Goal: Navigation & Orientation: Find specific page/section

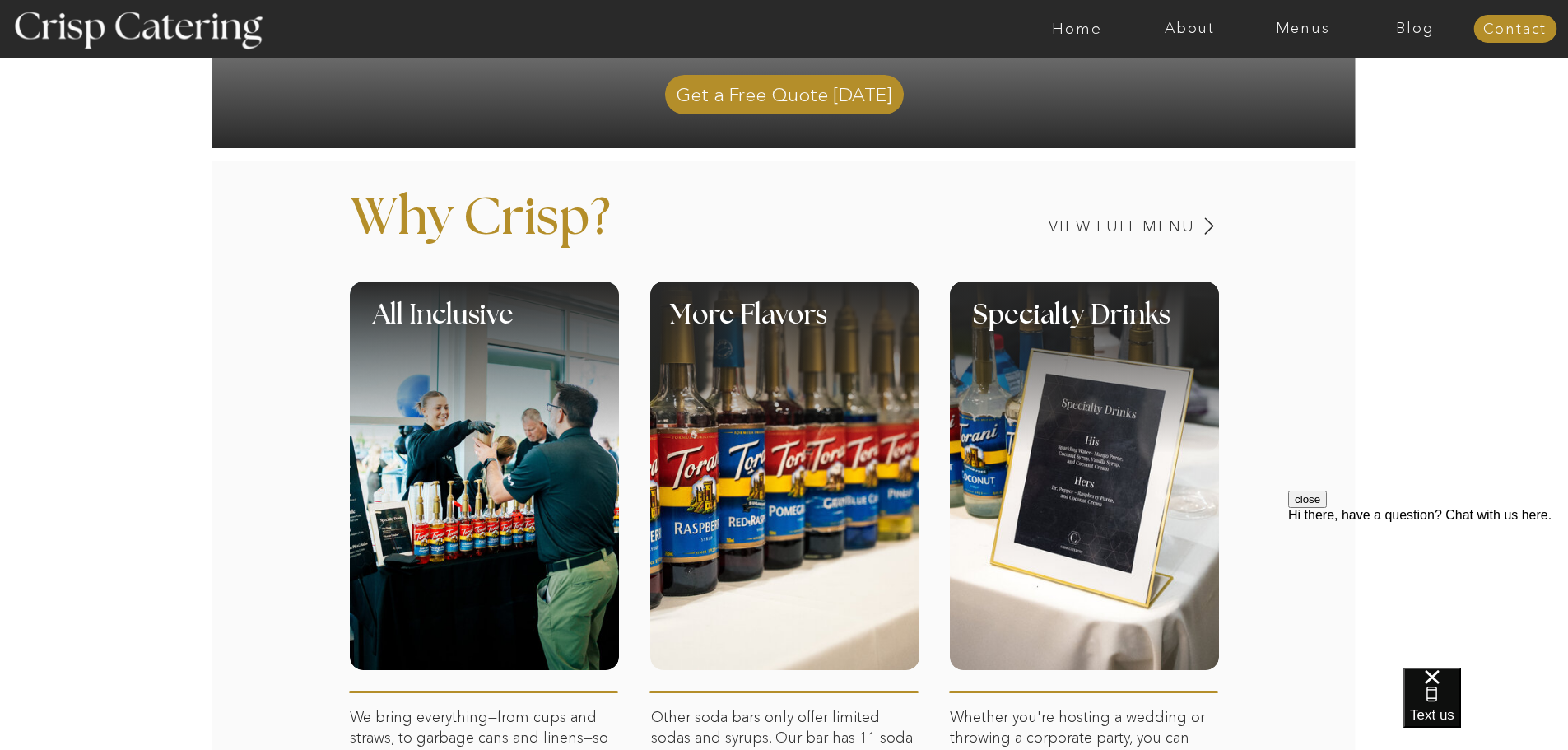
scroll to position [577, 0]
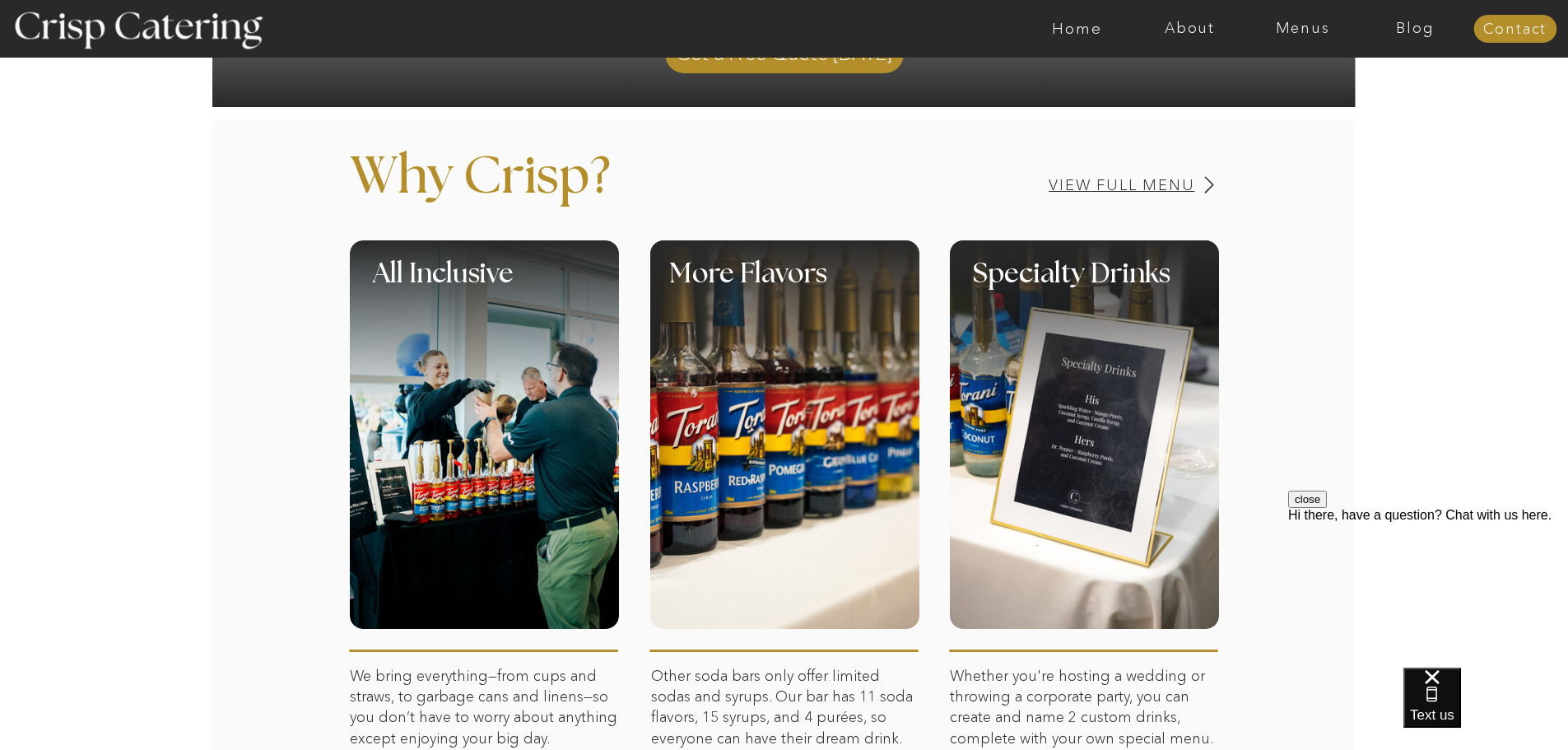
click at [1142, 181] on h3 "View Full Menu" at bounding box center [1065, 185] width 261 height 16
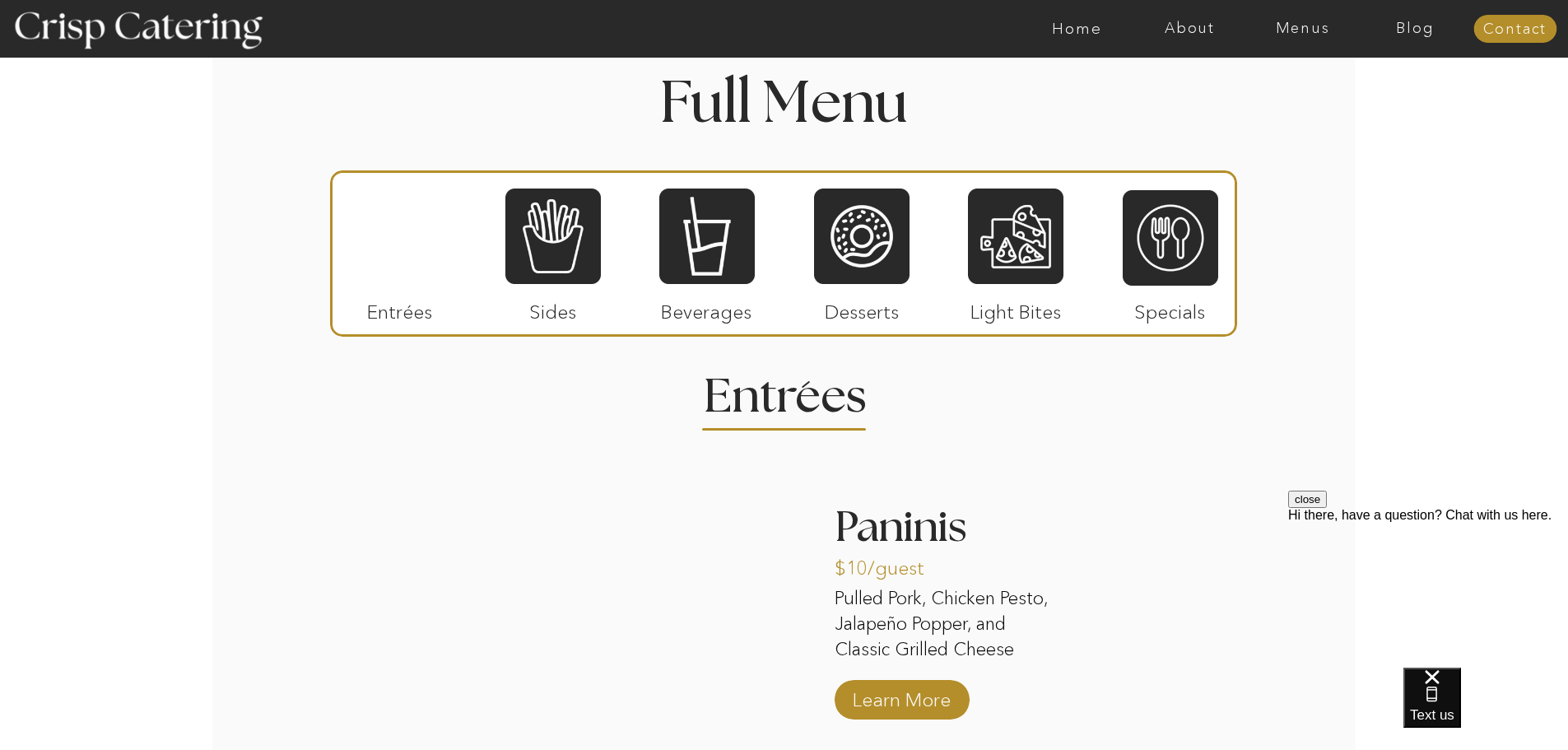
scroll to position [1821, 0]
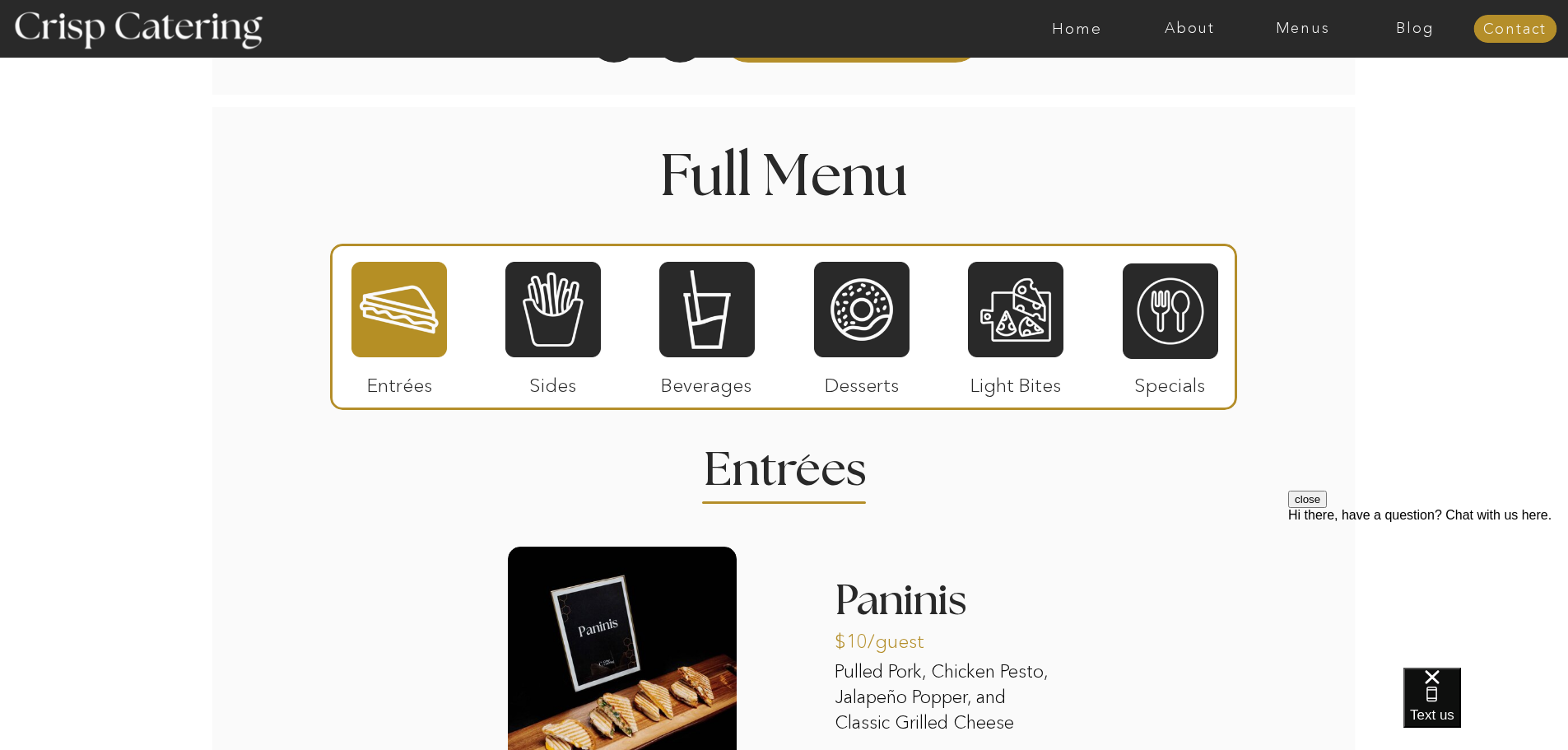
click at [1276, 18] on div at bounding box center [849, 28] width 2611 height 58
click at [1326, 25] on nav "Menus" at bounding box center [1302, 28] width 113 height 17
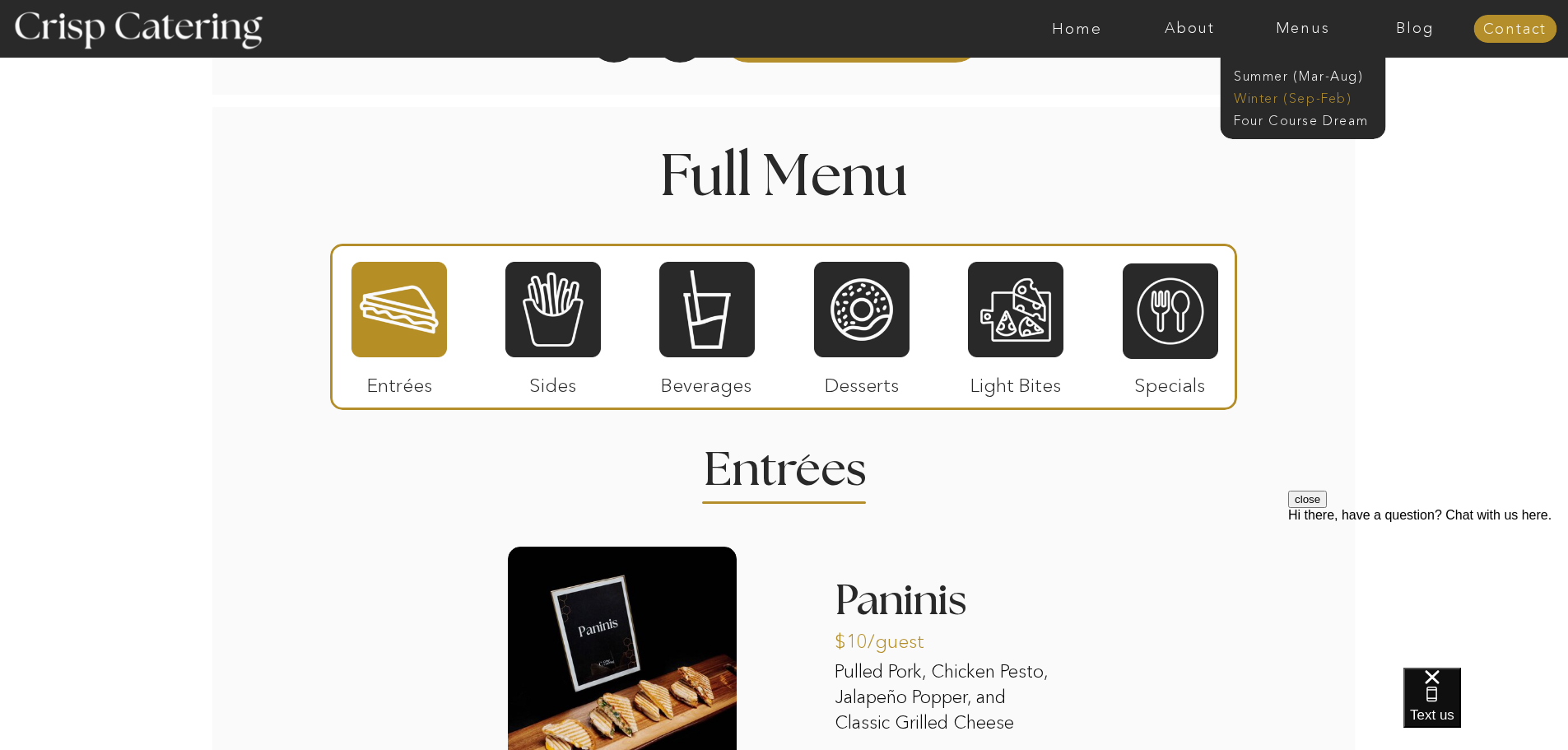
click at [1296, 102] on nav "Winter (Sep-Feb)" at bounding box center [1301, 96] width 135 height 16
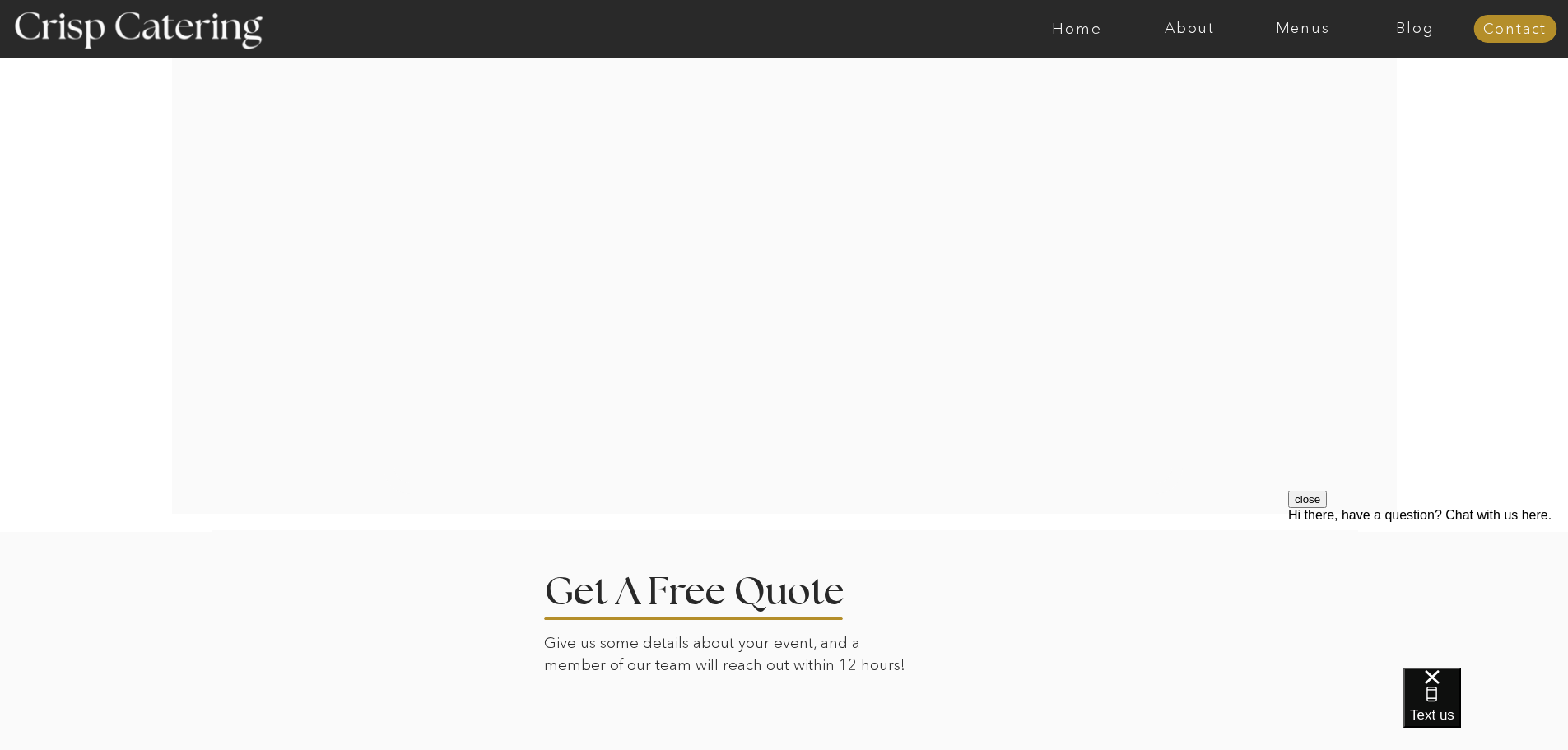
scroll to position [3190, 0]
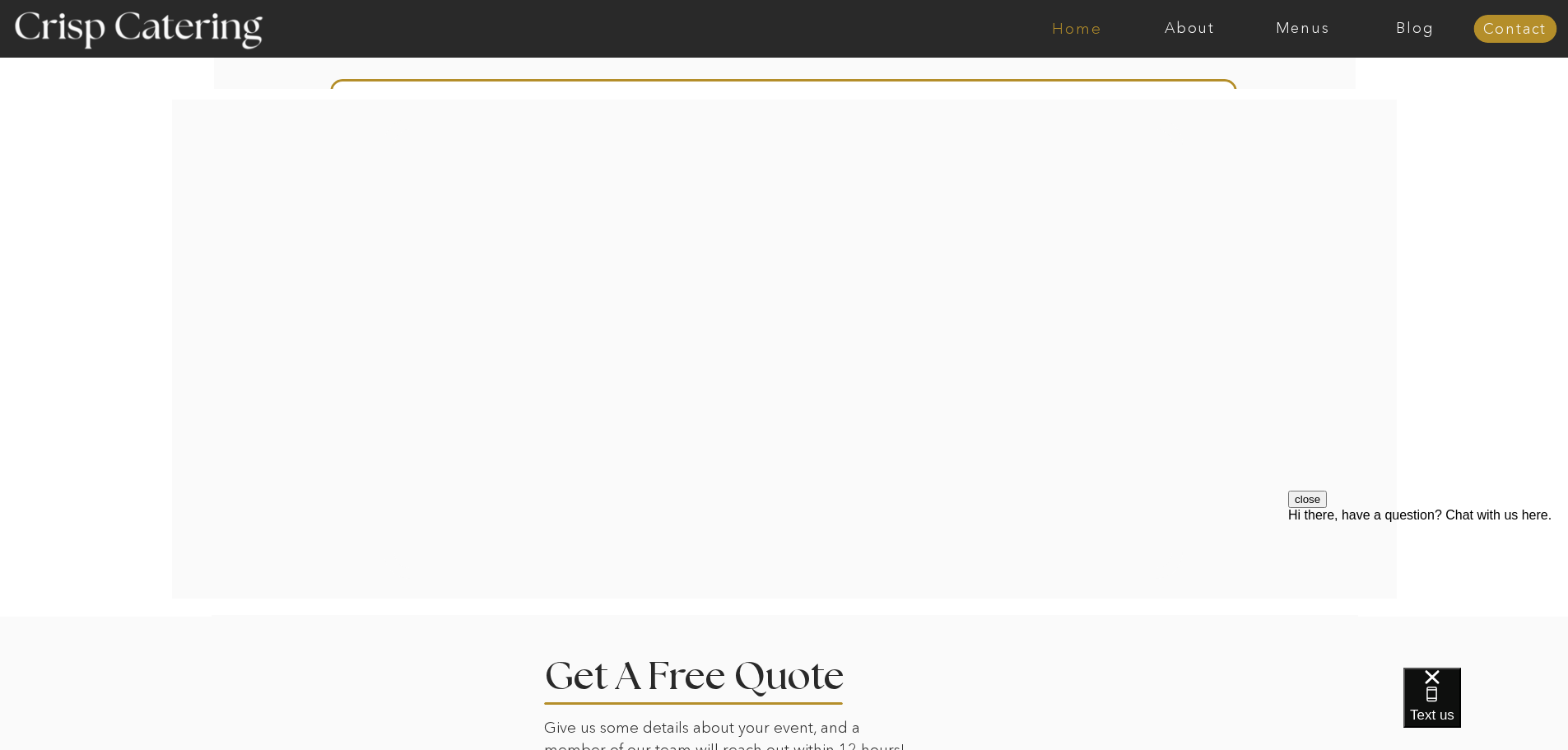
click at [1105, 22] on nav "Home" at bounding box center [1077, 28] width 113 height 17
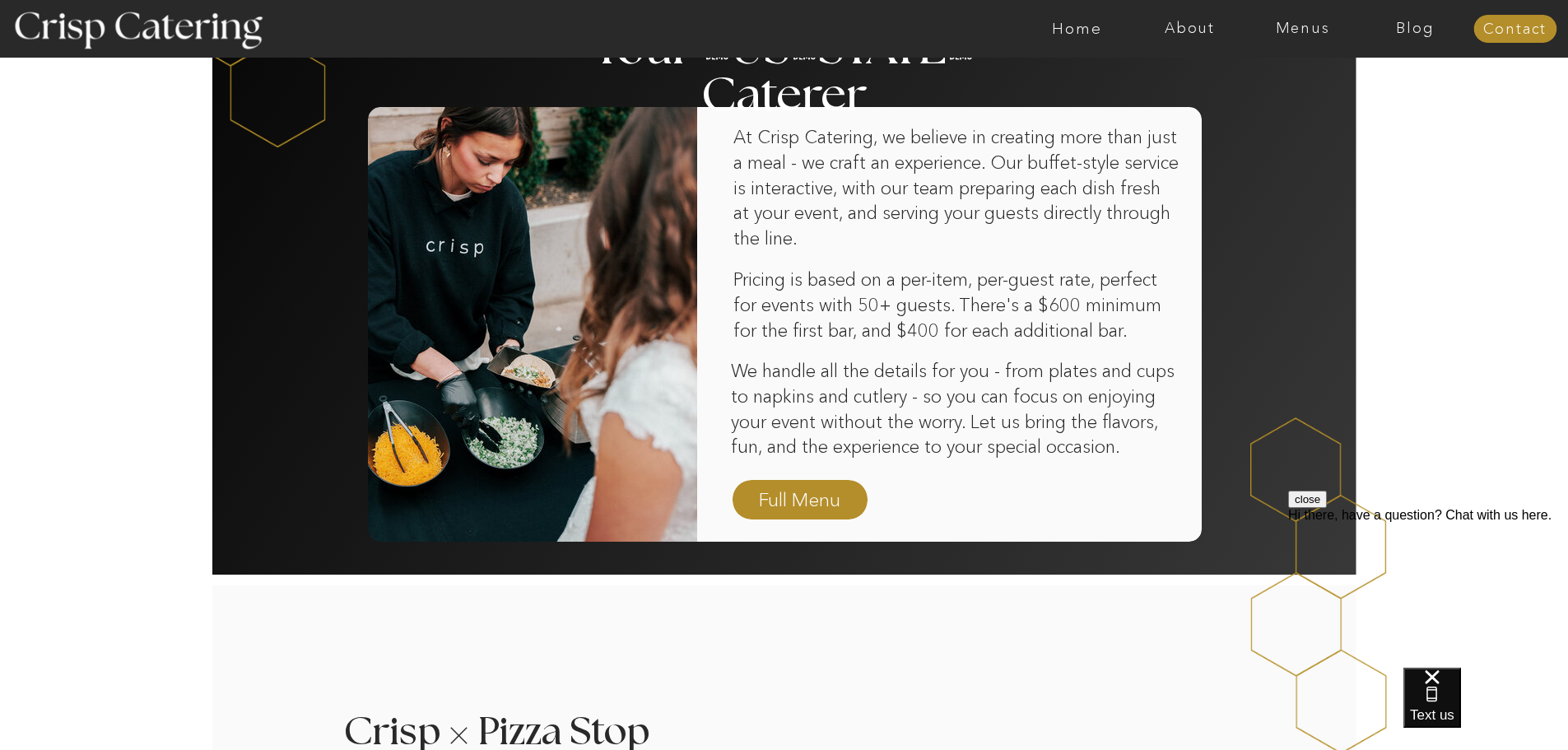
scroll to position [906, 0]
